Goal: Check status: Check status

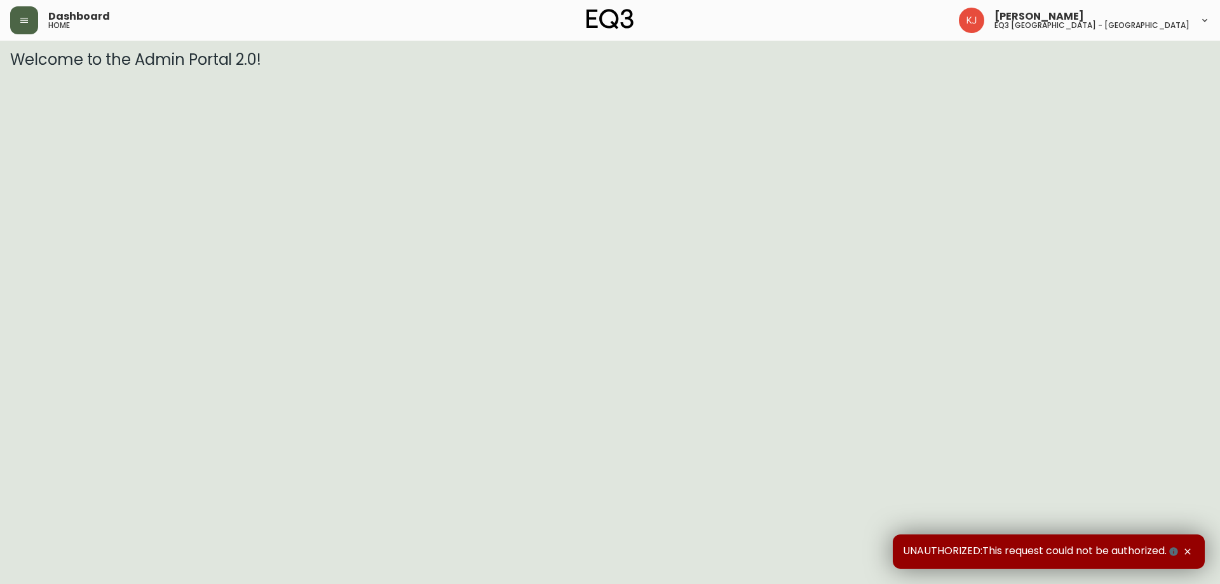
click at [16, 13] on button "button" at bounding box center [24, 20] width 28 height 28
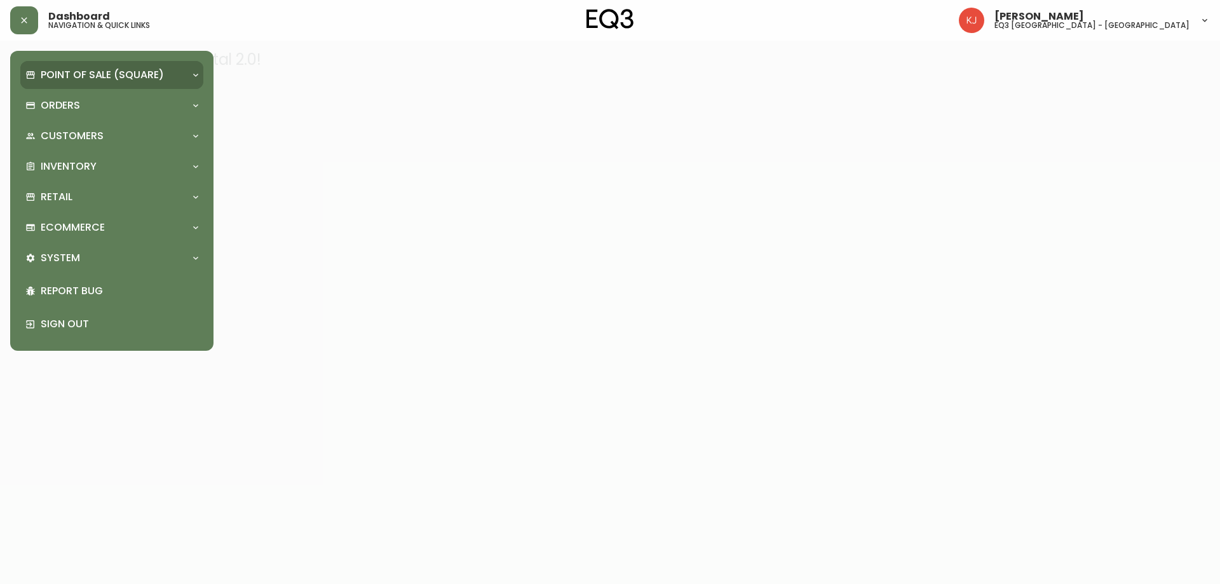
click at [79, 76] on p "Point of Sale (Square)" at bounding box center [102, 75] width 123 height 14
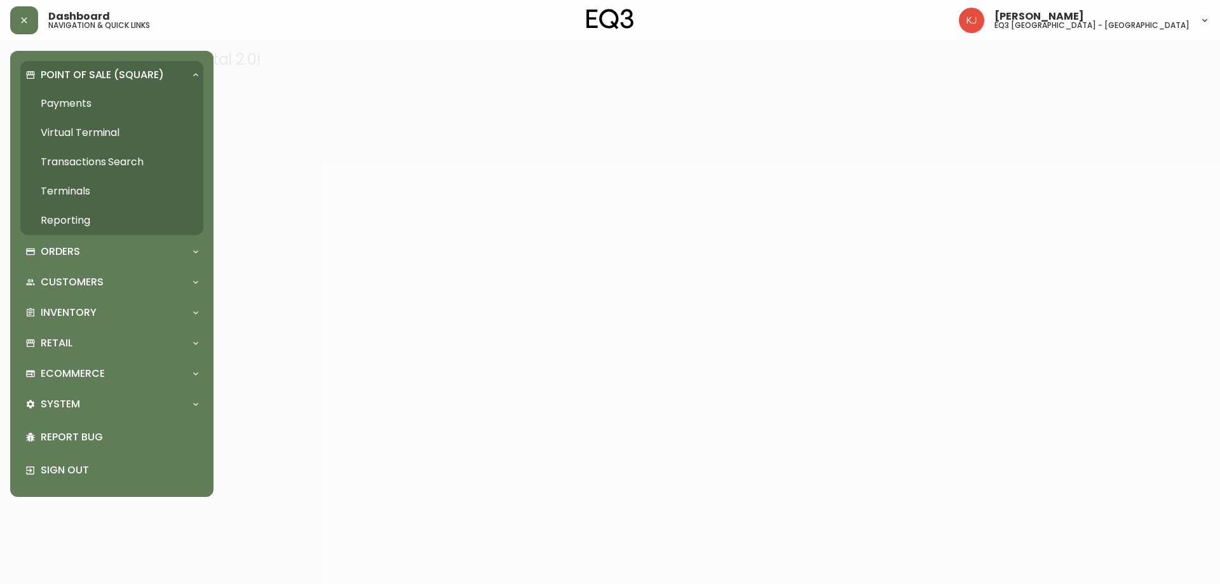
click at [79, 76] on p "Point of Sale (Square)" at bounding box center [102, 75] width 123 height 14
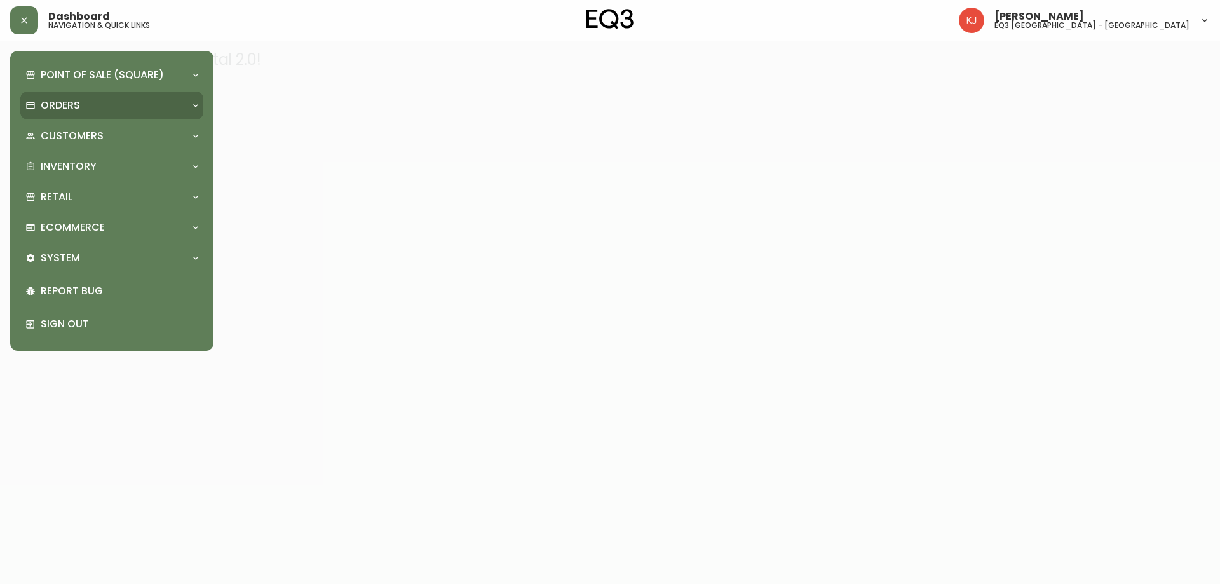
click at [64, 103] on p "Orders" at bounding box center [60, 105] width 39 height 14
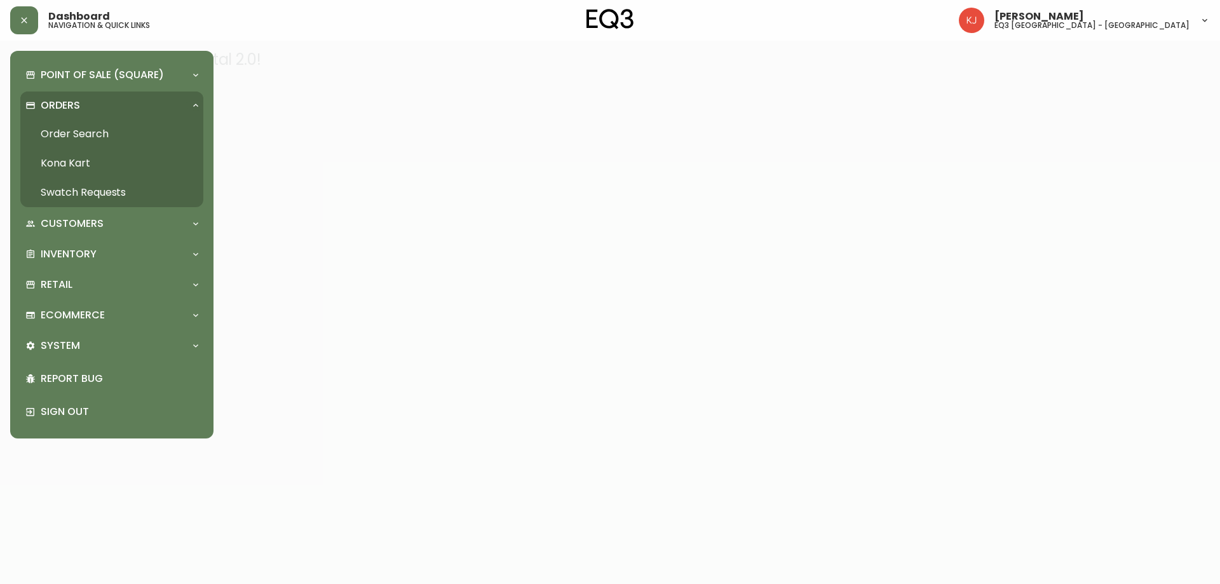
click at [68, 130] on link "Order Search" at bounding box center [111, 133] width 183 height 29
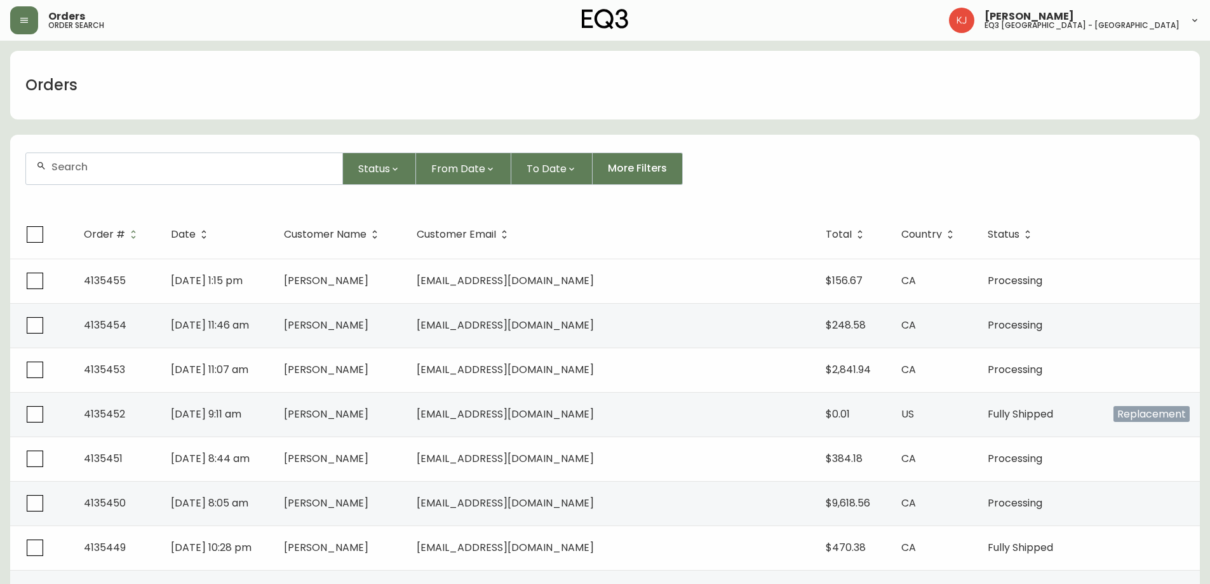
click at [159, 168] on input "text" at bounding box center [191, 167] width 281 height 12
type input "4116482"
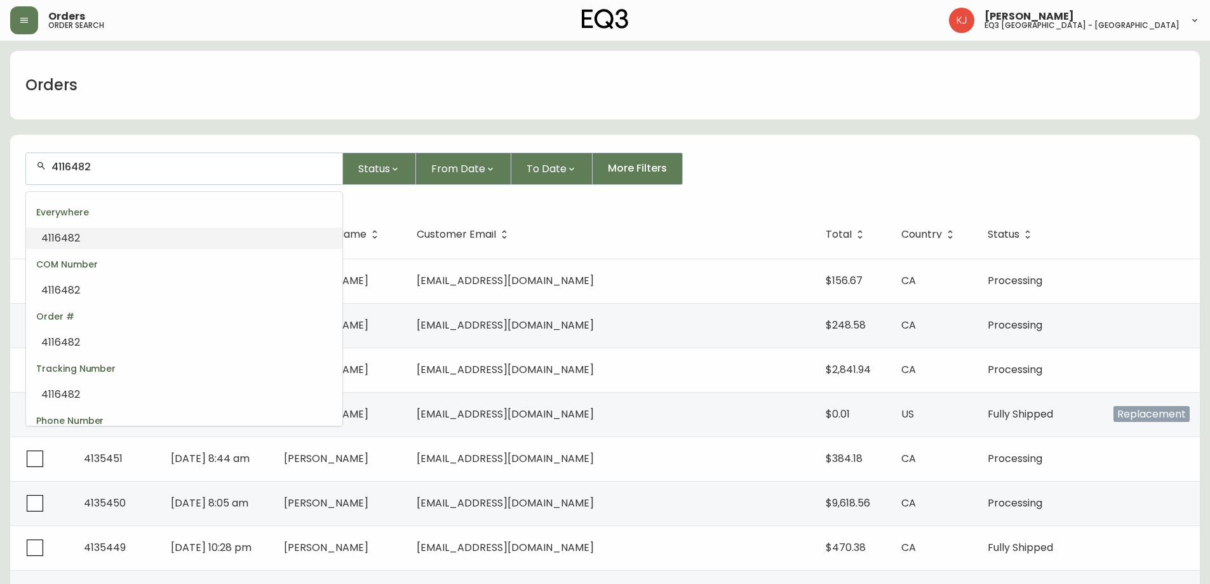
click at [120, 236] on li "4116482" at bounding box center [184, 238] width 316 height 22
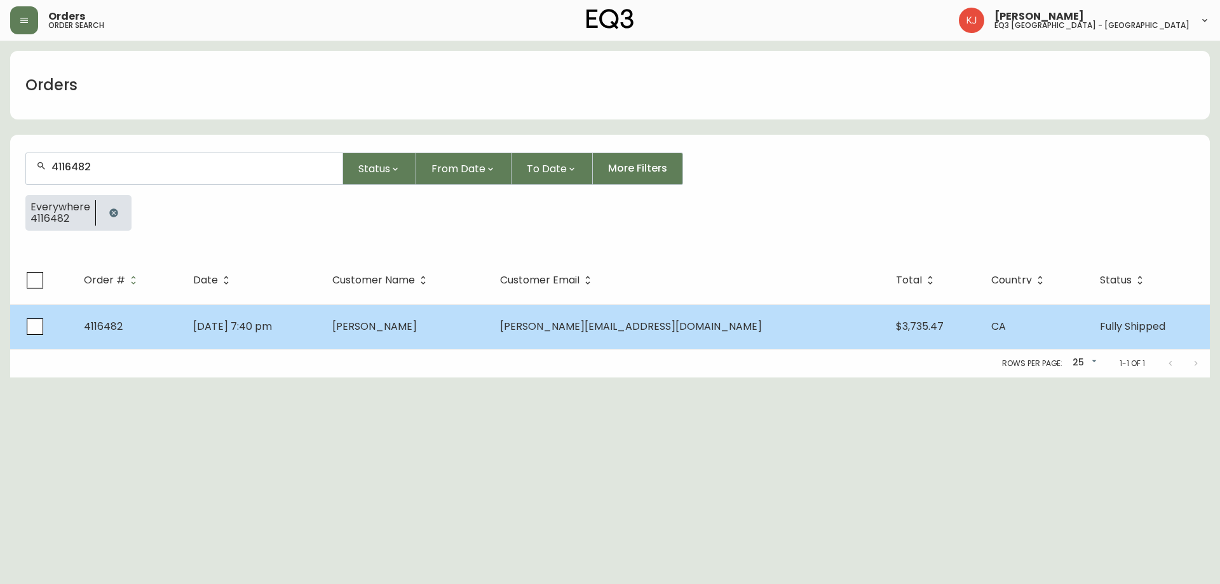
click at [175, 324] on td "4116482" at bounding box center [128, 326] width 109 height 44
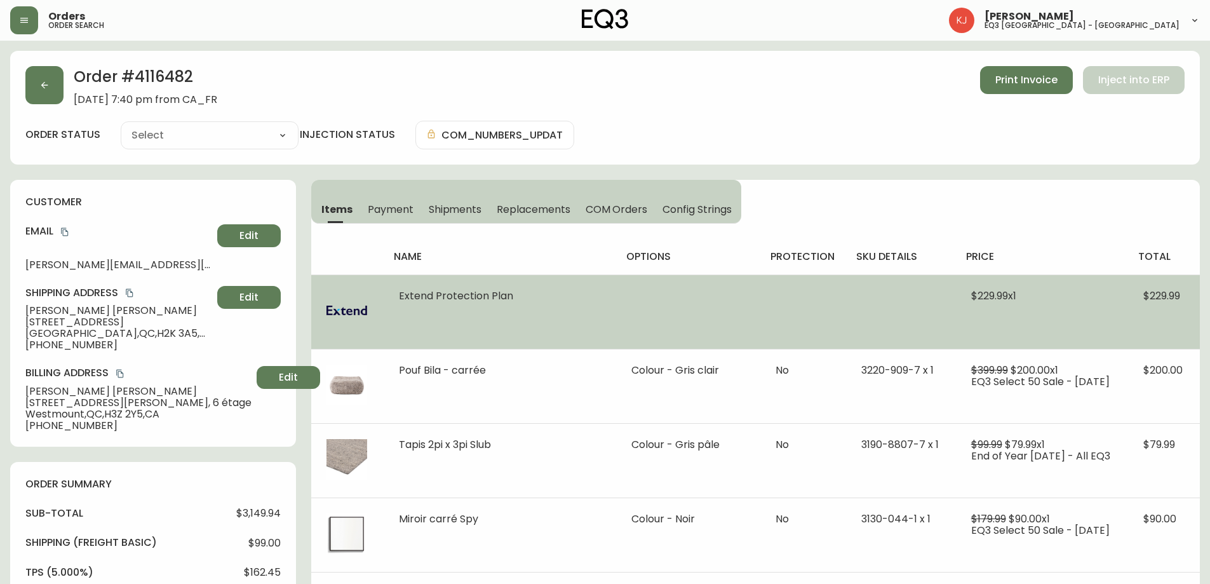
type input "Fully Shipped"
select select "FULLY_SHIPPED"
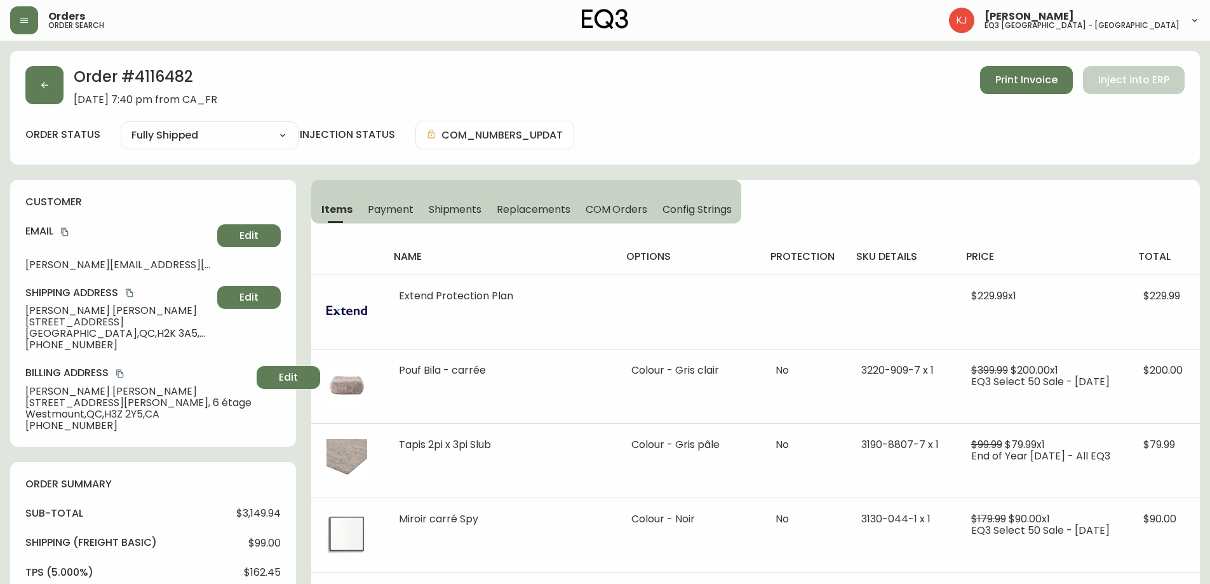
click at [173, 77] on h2 "Order # 4116482" at bounding box center [146, 80] width 144 height 28
click at [149, 81] on h2 "Order # 4116482" at bounding box center [146, 80] width 144 height 28
click at [166, 74] on h2 "Order # 4116482" at bounding box center [146, 80] width 144 height 28
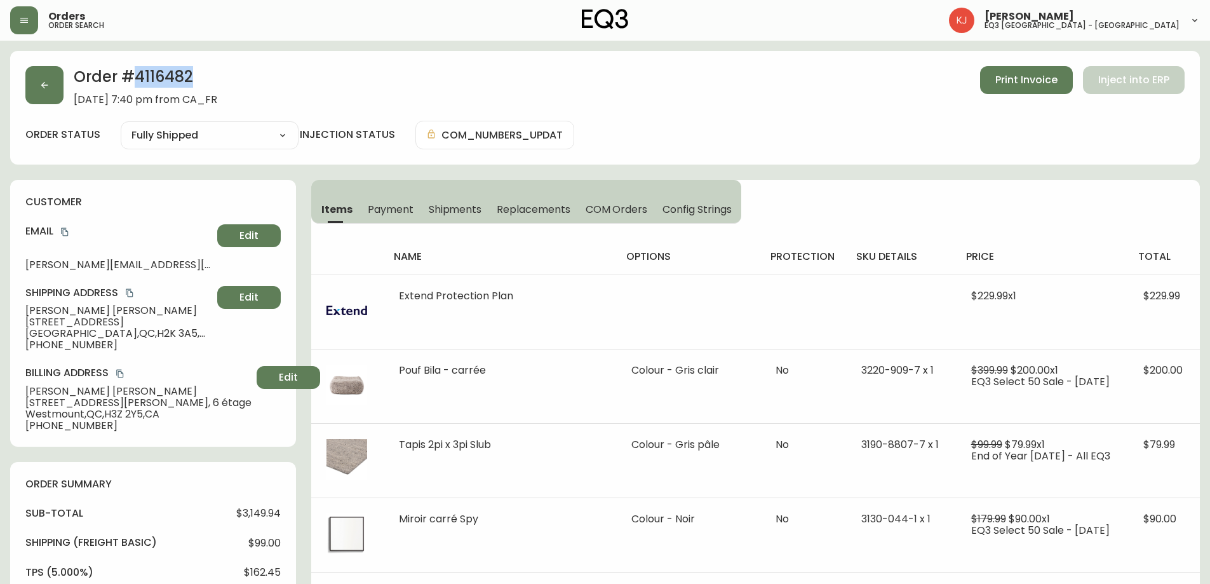
click at [166, 74] on h2 "Order # 4116482" at bounding box center [146, 80] width 144 height 28
click at [217, 68] on h2 "Order # 4116482" at bounding box center [146, 80] width 144 height 28
click at [168, 75] on h2 "Order # 4116482" at bounding box center [146, 80] width 144 height 28
click at [168, 76] on h2 "Order # 4116482" at bounding box center [146, 80] width 144 height 28
click at [217, 72] on h2 "Order # 4116482" at bounding box center [146, 80] width 144 height 28
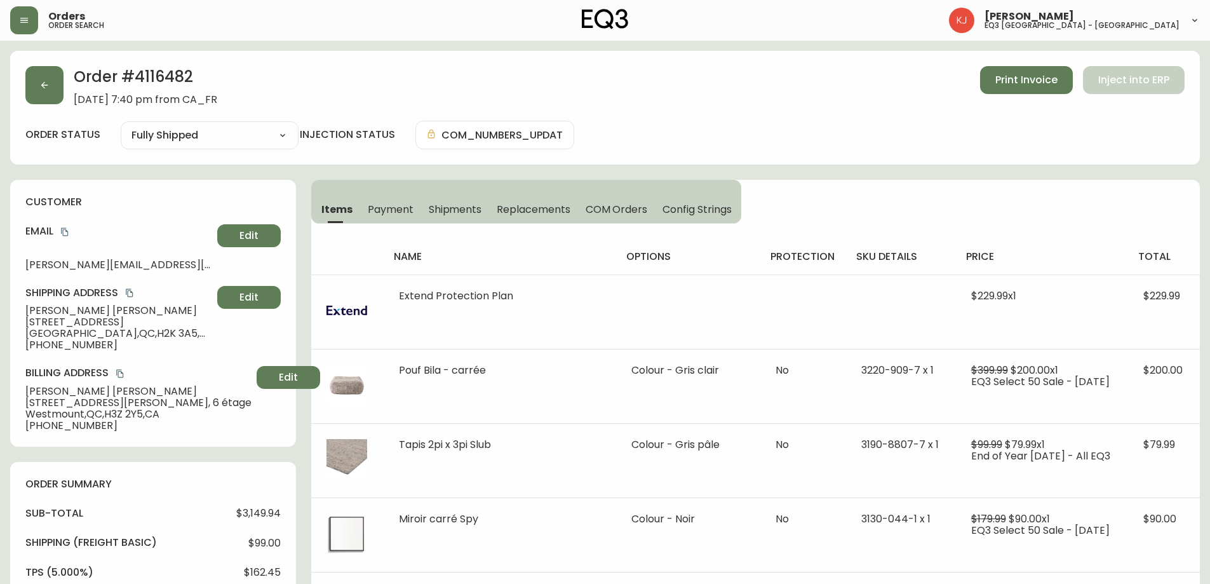
click at [164, 73] on h2 "Order # 4116482" at bounding box center [146, 80] width 144 height 28
click at [176, 81] on h2 "Order # 4116482" at bounding box center [146, 80] width 144 height 28
